Goal: Information Seeking & Learning: Check status

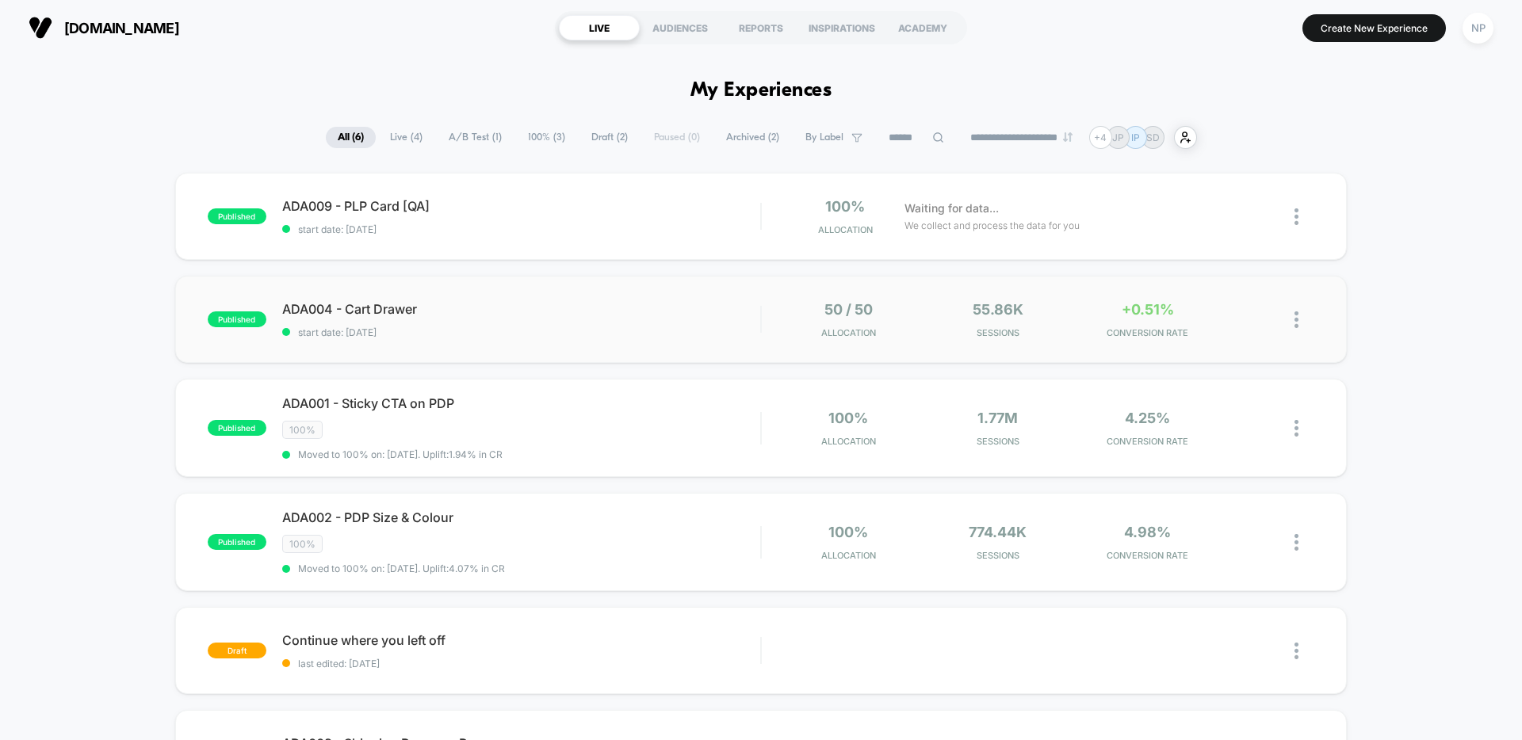
click at [658, 345] on div "published ADA004 - Cart Drawer start date: [DATE] 50 / 50 Allocation 55.86k Ses…" at bounding box center [760, 319] width 1171 height 87
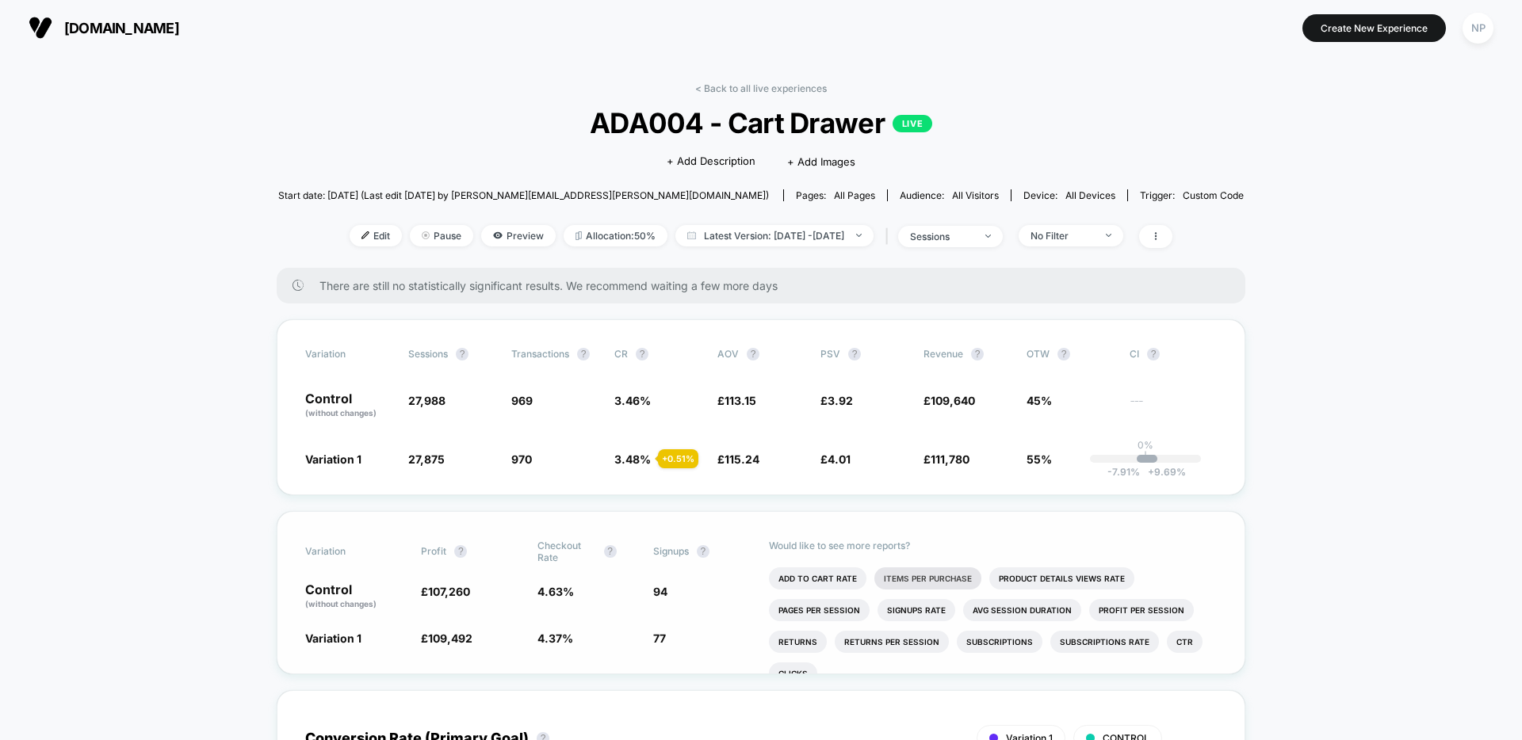
click at [945, 583] on li "Items Per Purchase" at bounding box center [927, 578] width 107 height 22
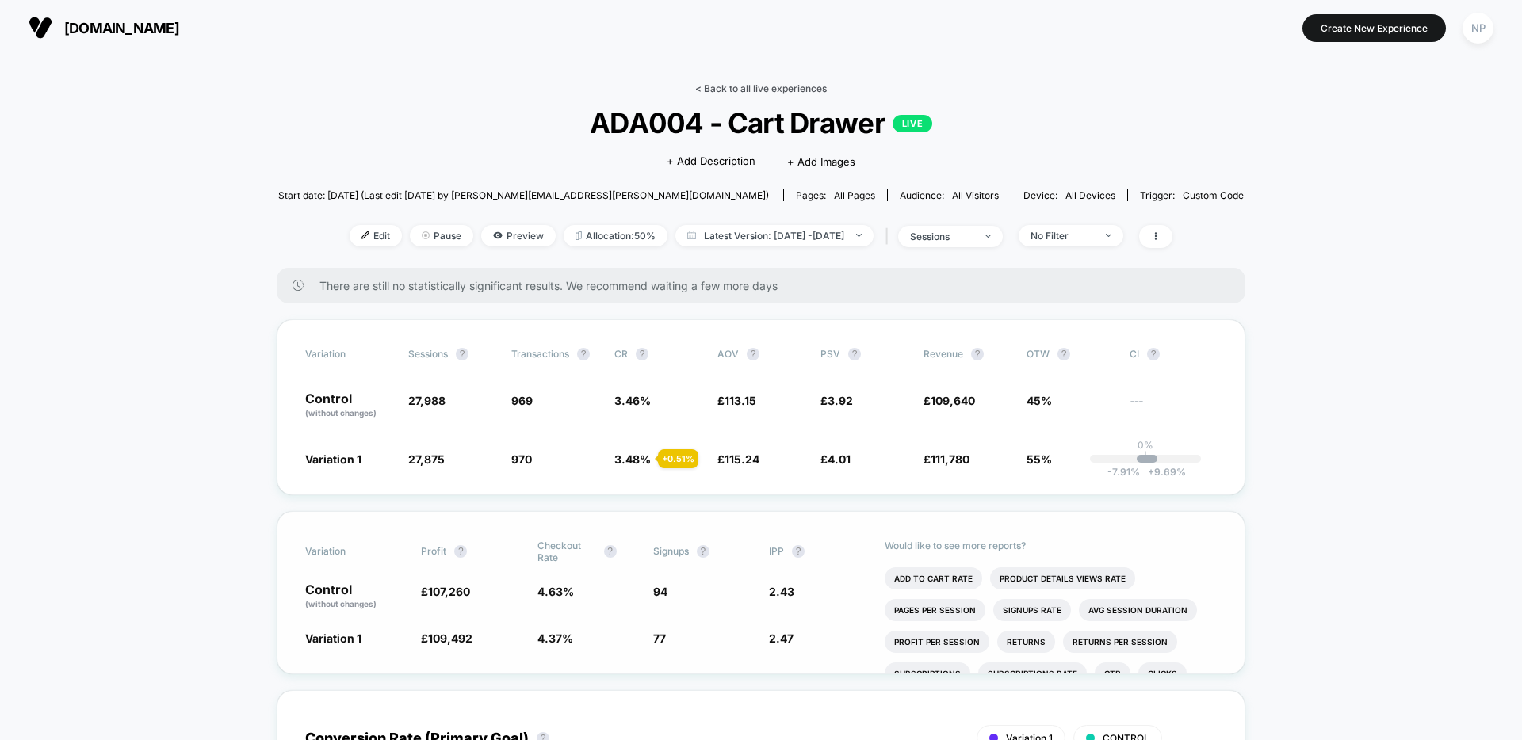
click at [807, 86] on link "< Back to all live experiences" at bounding box center [761, 88] width 132 height 12
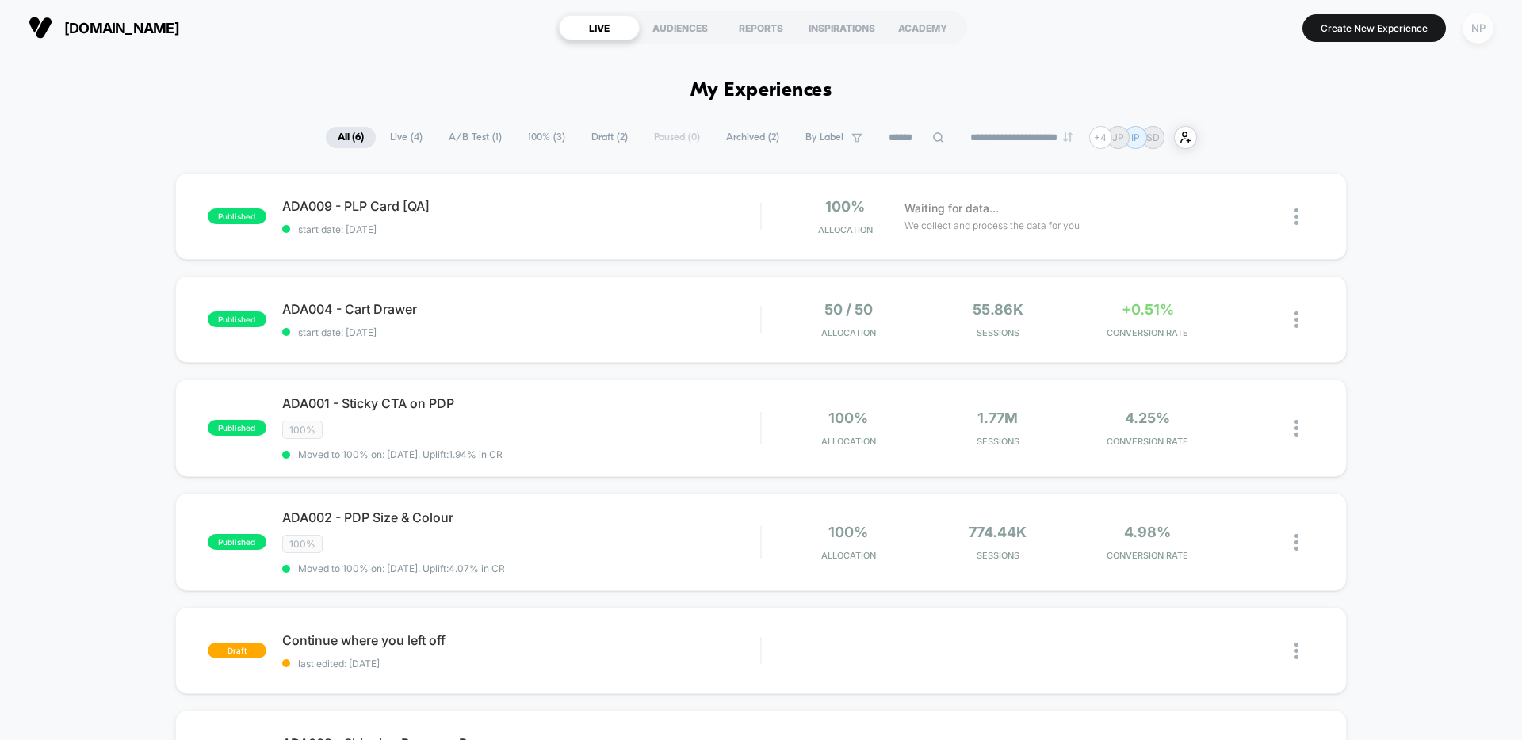
click at [1471, 32] on div "NP" at bounding box center [1477, 28] width 31 height 31
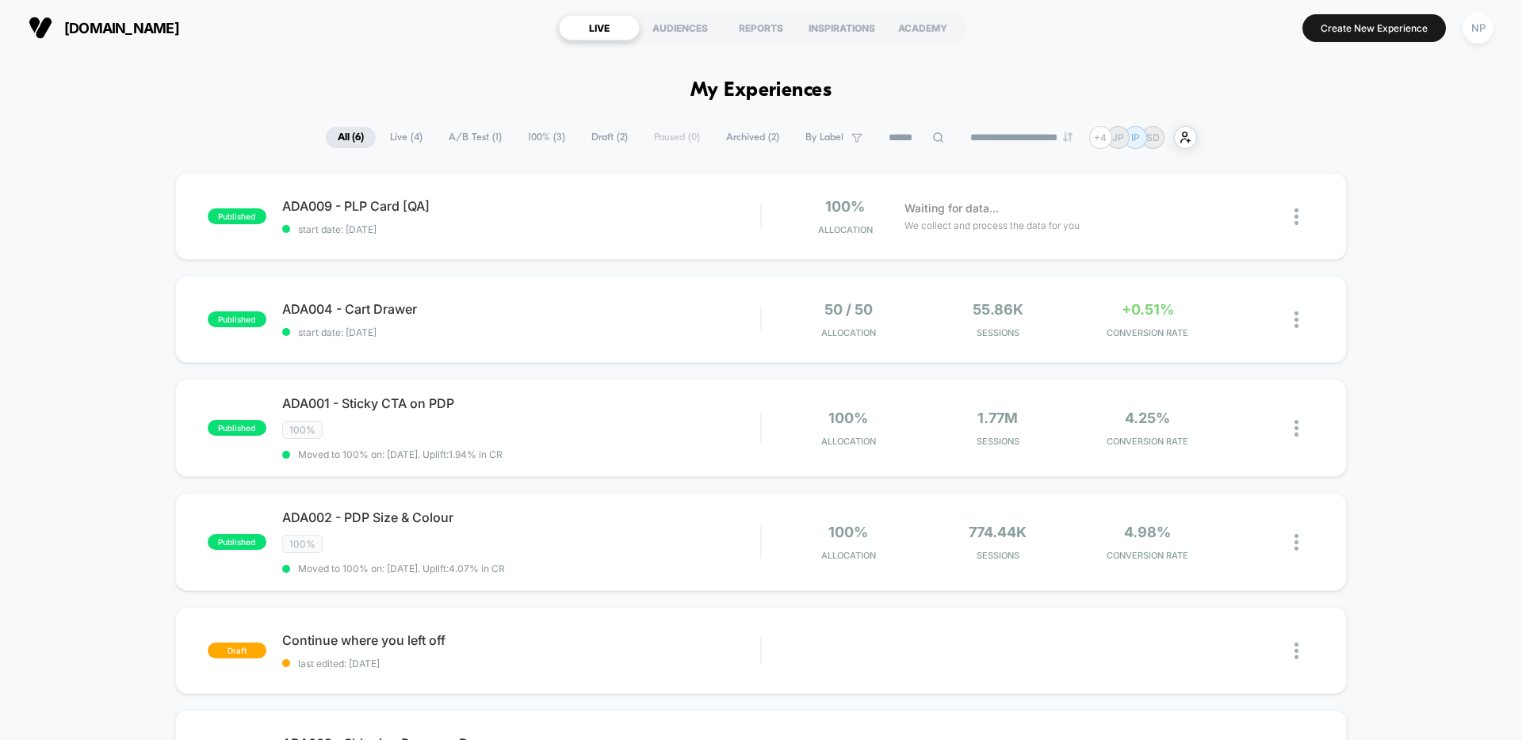
click at [286, 53] on div "[DOMAIN_NAME] LIVE AUDIENCES REPORTS INSPIRATIONS ACADEMY Create New Experience…" at bounding box center [761, 27] width 1522 height 55
click at [88, 199] on div "published ADA009 - PLP Card [QA] start date: [DATE] 100% Allocation Waiting for…" at bounding box center [761, 525] width 1522 height 704
